Goal: Use online tool/utility

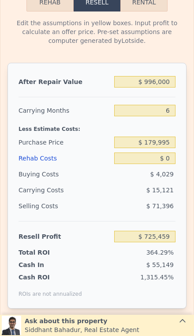
scroll to position [1208, 0]
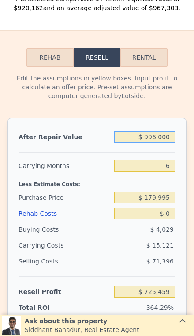
click at [168, 136] on input "$ 996,000" at bounding box center [144, 136] width 61 height 11
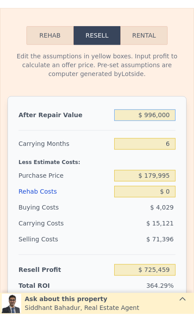
type input "$ 99,600"
type input "-$ 105,387"
type input "$ 996"
type input "-$ 196,780"
type input "$ 99"
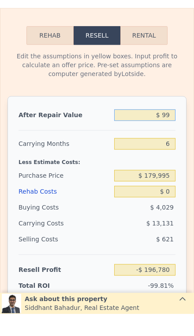
type input "-$ 197,610"
type input "$ 9"
type input "-$ 197,694"
type input "$ 999"
type input "-$ 196,777"
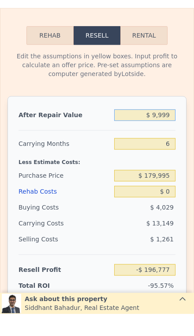
type input "$ 99,999"
type input "-$ 105,017"
type input "$ 999,999"
type input "$ 729,166"
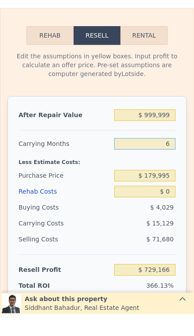
click at [175, 160] on input "6" at bounding box center [144, 165] width 61 height 11
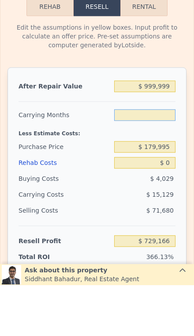
type input "3"
type input "$ 736,730"
type input "3"
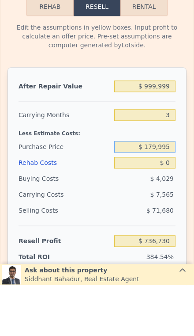
click at [175, 190] on div "$ 179,995" at bounding box center [144, 198] width 61 height 16
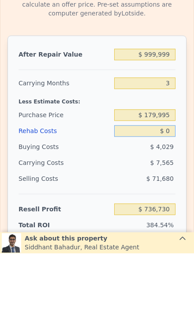
click at [173, 208] on input "$ 0" at bounding box center [144, 213] width 61 height 11
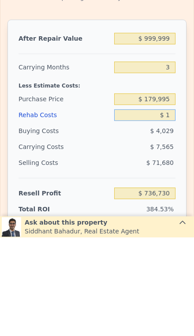
type input "$ 15"
type input "$ 736,729"
type input "$ 150"
type input "$ 736,575"
type input "$ 15,000"
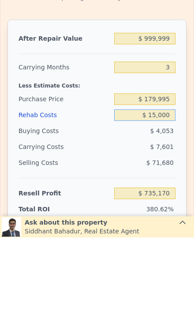
type input "$ 721,130"
type input "$ 150,000"
type input "$ 580,730"
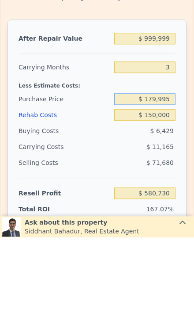
click at [168, 192] on input "$ 179,995" at bounding box center [144, 197] width 61 height 11
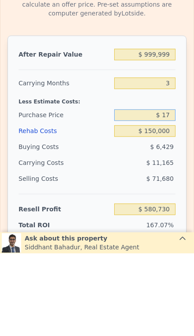
type input "$ 1"
type input "$ 600,000"
type input "$ 142,526"
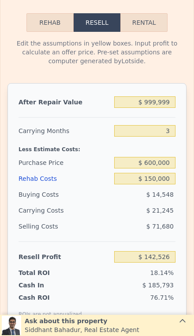
scroll to position [1244, 0]
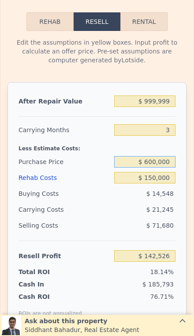
click at [173, 164] on input "$ 600,000" at bounding box center [144, 161] width 61 height 11
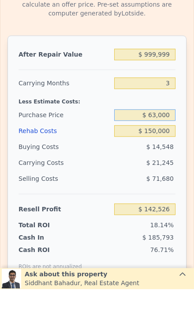
type input "$ 630,000"
type input "$ 111,226"
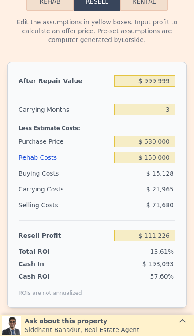
scroll to position [1265, 0]
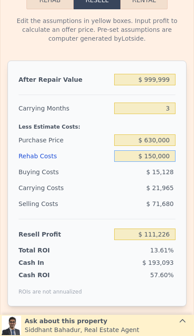
click at [166, 153] on input "$ 150,000" at bounding box center [144, 155] width 61 height 11
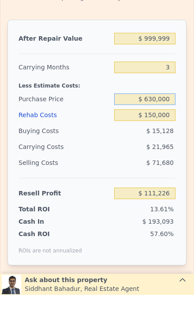
click at [175, 134] on input "$ 630,000" at bounding box center [144, 139] width 61 height 11
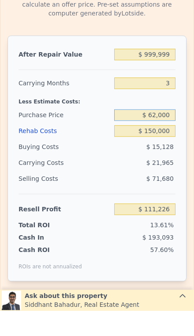
type input "$ 620,000"
type input "$ 121,659"
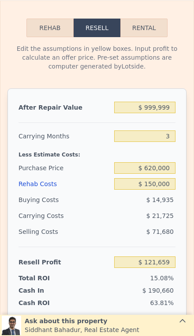
scroll to position [1237, 0]
